Goal: Task Accomplishment & Management: Use online tool/utility

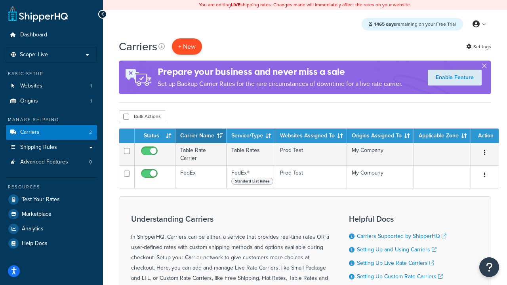
click at [187, 46] on button "+ New" at bounding box center [187, 46] width 30 height 16
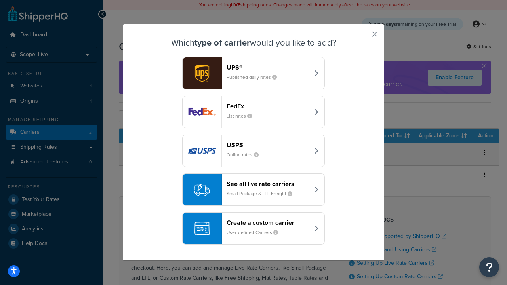
click at [254, 112] on div "FedEx List rates" at bounding box center [268, 112] width 83 height 19
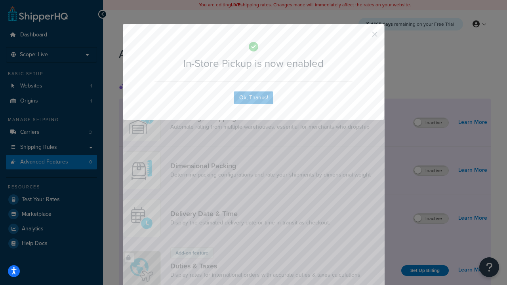
scroll to position [257, 0]
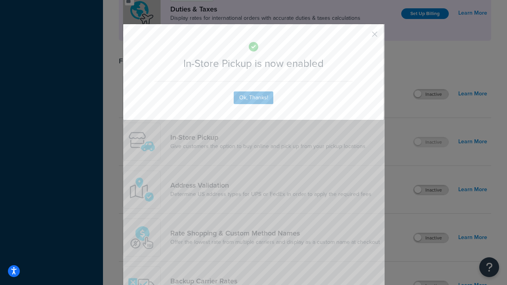
click at [363, 37] on button "button" at bounding box center [363, 37] width 2 height 2
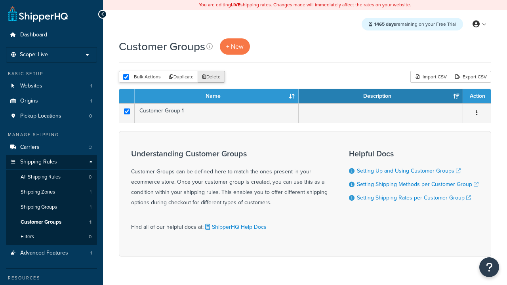
click at [211, 77] on button "Delete" at bounding box center [211, 77] width 27 height 12
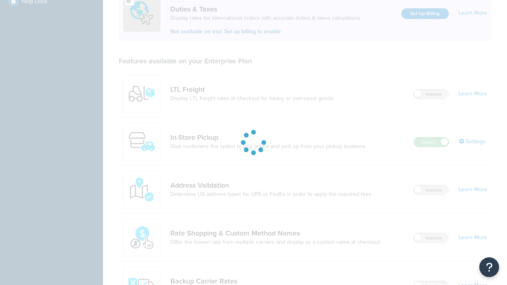
scroll to position [242, 0]
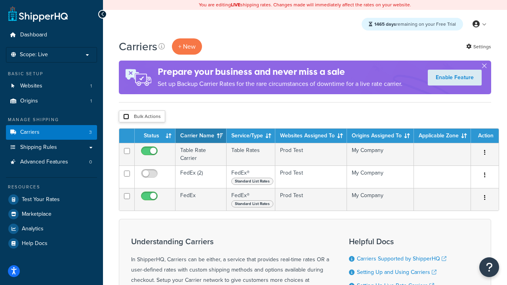
click at [126, 116] on input "checkbox" at bounding box center [126, 117] width 6 height 6
checkbox input "true"
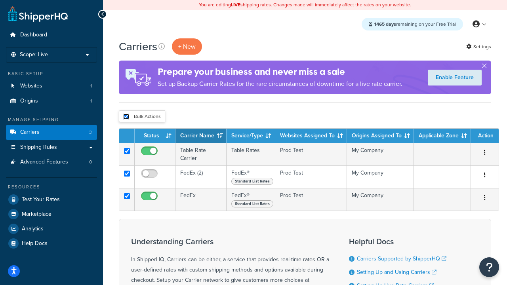
click at [0, 0] on button "Delete" at bounding box center [0, 0] width 0 height 0
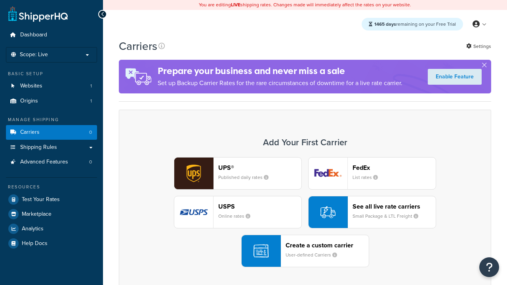
click at [305, 212] on div "UPS® Published daily rates FedEx List rates USPS Online rates See all live rate…" at bounding box center [305, 212] width 356 height 110
click at [305, 251] on div "Create a custom carrier User-defined Carriers" at bounding box center [327, 251] width 83 height 19
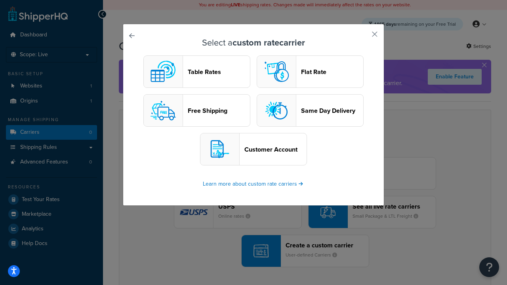
click at [197, 72] on header "Table Rates" at bounding box center [219, 72] width 62 height 8
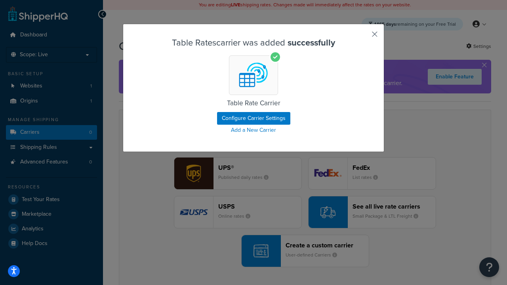
click at [363, 37] on button "button" at bounding box center [363, 37] width 2 height 2
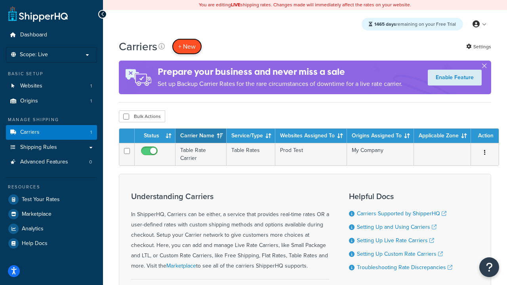
click at [187, 46] on button "+ New" at bounding box center [187, 46] width 30 height 16
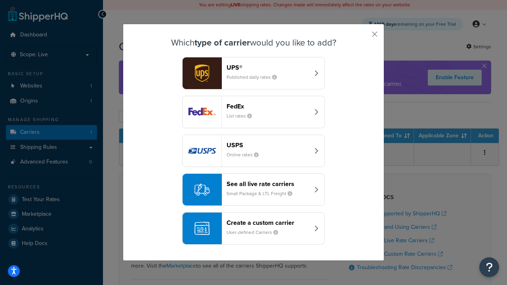
click at [268, 106] on header "FedEx" at bounding box center [268, 107] width 83 height 8
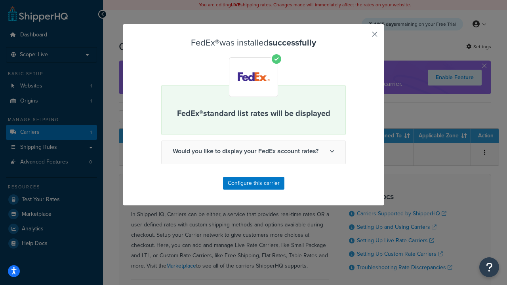
click at [363, 37] on button "button" at bounding box center [363, 37] width 2 height 2
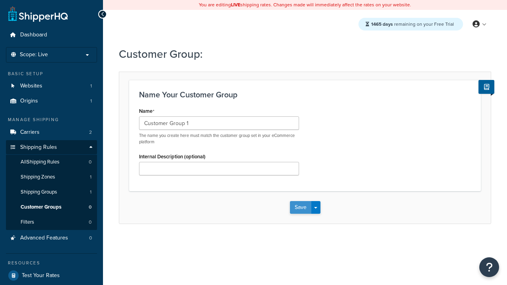
type input "Customer Group 1"
click at [300, 208] on button "Save" at bounding box center [300, 207] width 21 height 13
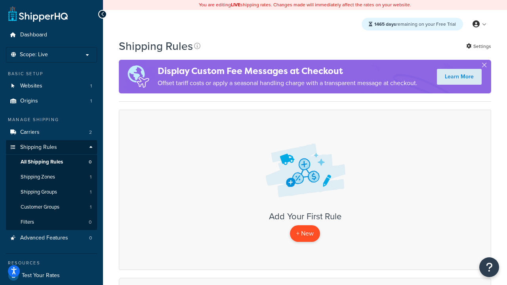
click at [305, 234] on p "+ New" at bounding box center [305, 233] width 30 height 16
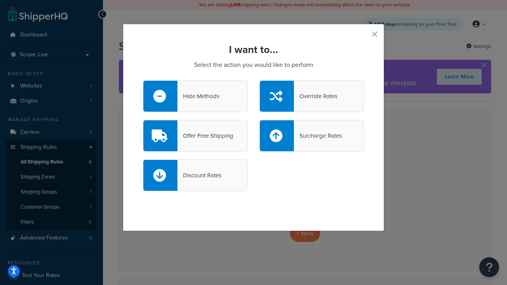
click at [195, 96] on div "Hide Methods" at bounding box center [198, 96] width 42 height 11
click at [0, 0] on input "Hide Methods" at bounding box center [0, 0] width 0 height 0
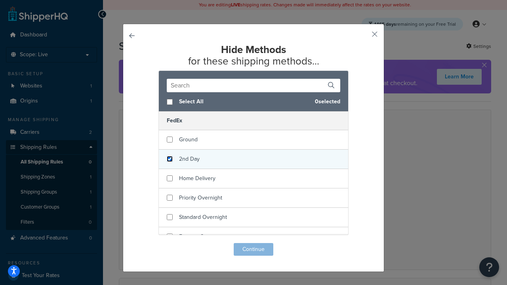
click at [170, 159] on input "checkbox" at bounding box center [170, 159] width 6 height 6
checkbox input "true"
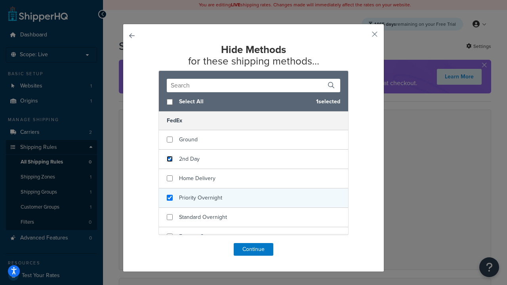
click at [170, 198] on input "checkbox" at bounding box center [170, 198] width 6 height 6
checkbox input "true"
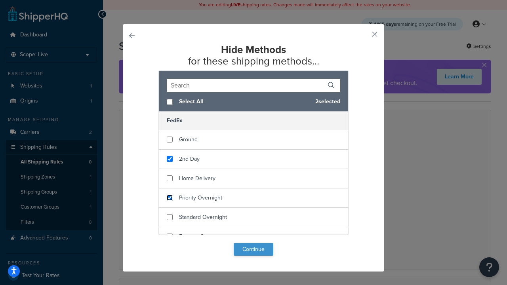
click at [254, 250] on button "Continue" at bounding box center [254, 249] width 40 height 13
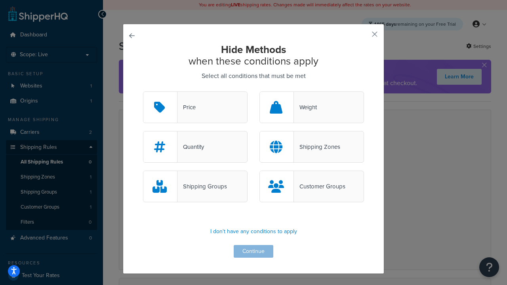
click at [312, 187] on div "Customer Groups" at bounding box center [319, 186] width 51 height 11
click at [0, 0] on input "Customer Groups" at bounding box center [0, 0] width 0 height 0
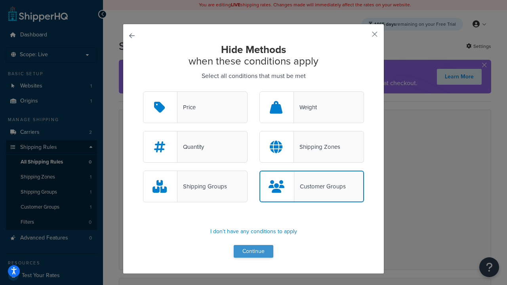
click at [254, 252] on button "Continue" at bounding box center [254, 251] width 40 height 13
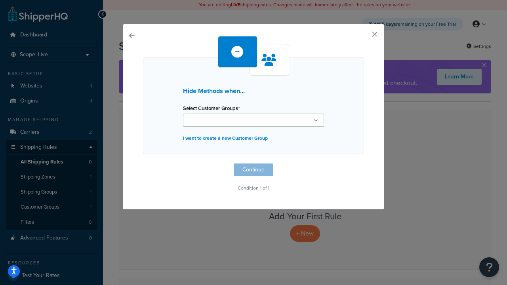
click at [254, 120] on ul at bounding box center [253, 120] width 141 height 13
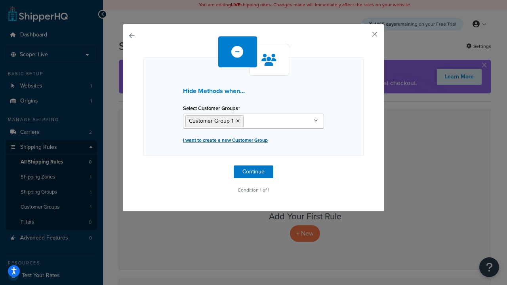
click at [254, 143] on p "I want to create a new Customer Group" at bounding box center [253, 140] width 141 height 11
